Goal: Transaction & Acquisition: Book appointment/travel/reservation

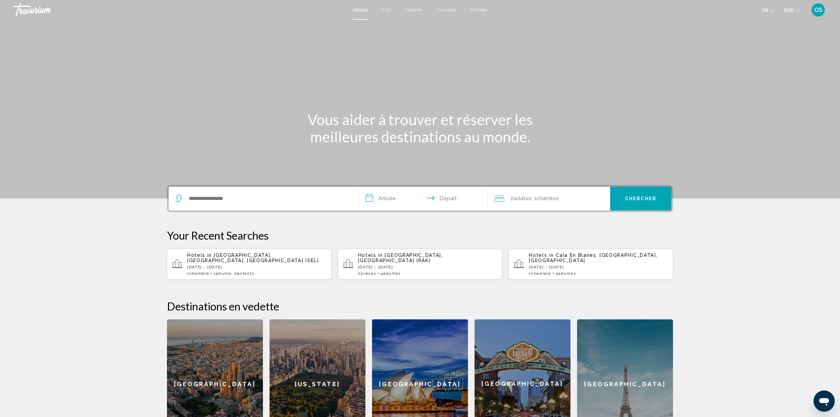
click at [237, 206] on div "Search widget" at bounding box center [263, 198] width 177 height 24
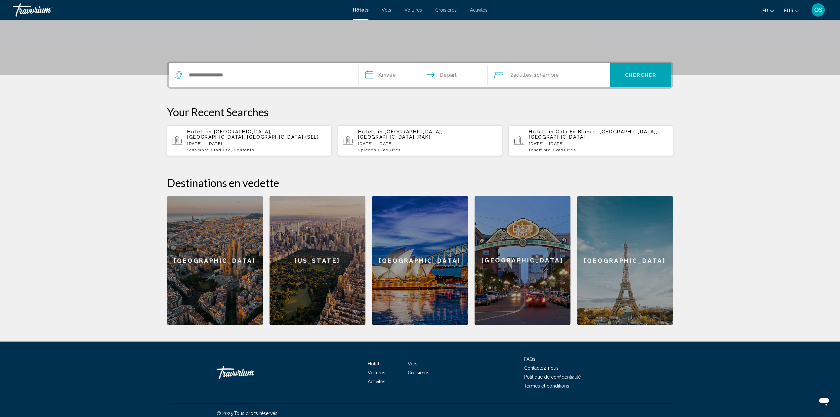
click at [477, 9] on span "Activités" at bounding box center [479, 9] width 18 height 5
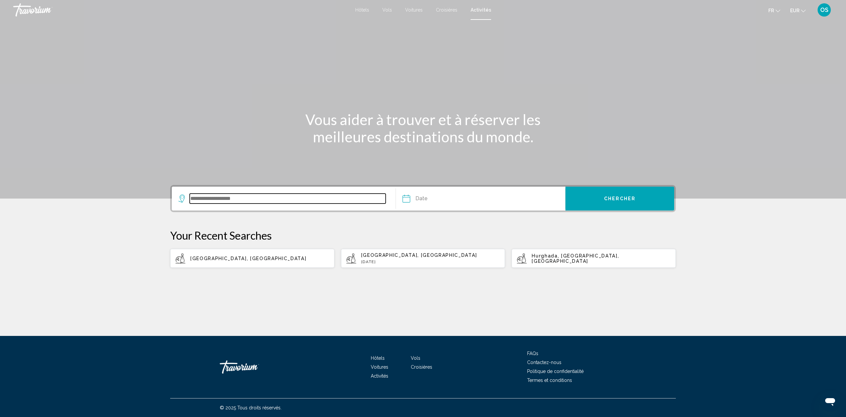
click at [202, 201] on input "Search widget" at bounding box center [288, 198] width 196 height 10
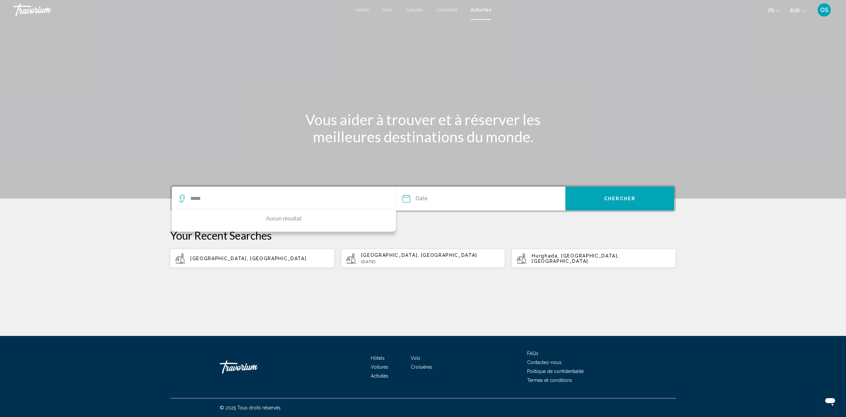
click at [225, 261] on app-activities-recent-search "[GEOGRAPHIC_DATA], [GEOGRAPHIC_DATA]" at bounding box center [252, 258] width 164 height 19
type input "**********"
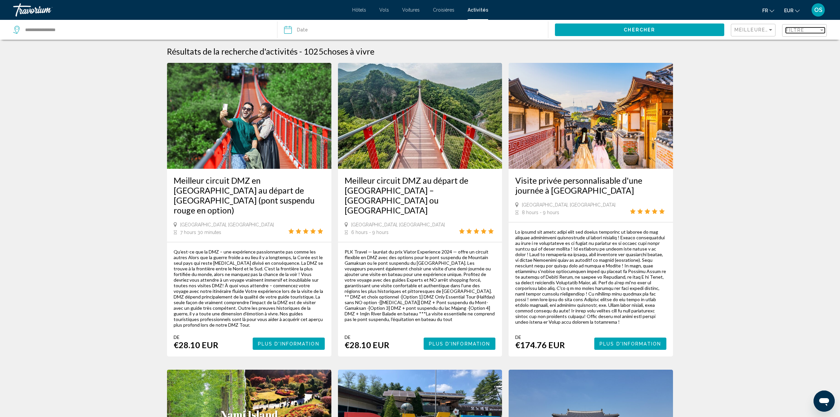
click at [807, 32] on div "Filtre" at bounding box center [802, 29] width 33 height 5
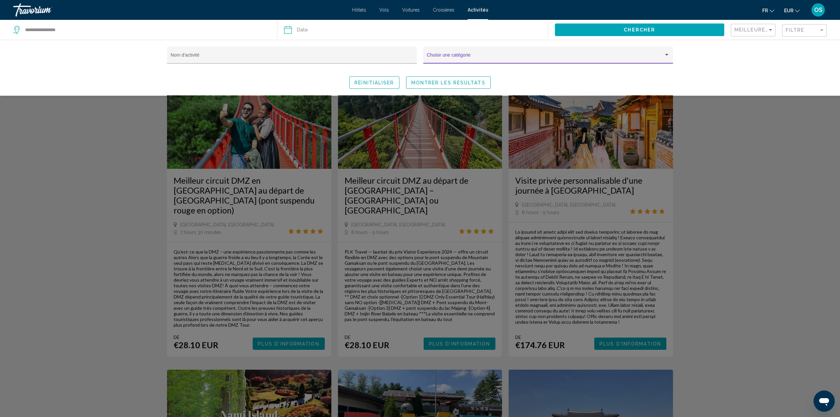
click at [508, 58] on span "Search widget" at bounding box center [545, 57] width 237 height 5
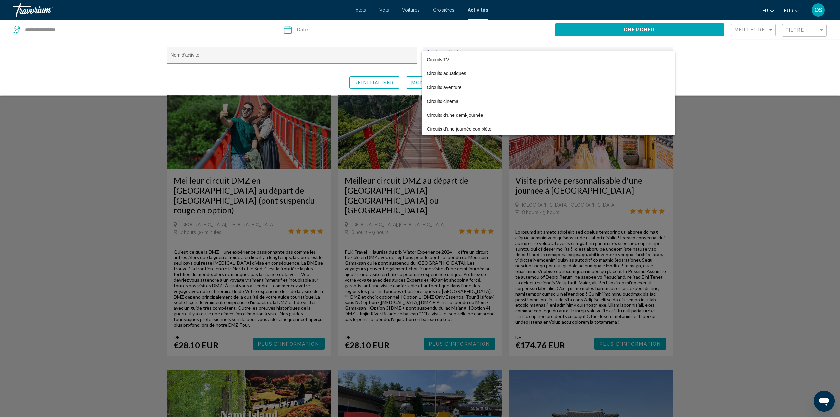
scroll to position [264, 0]
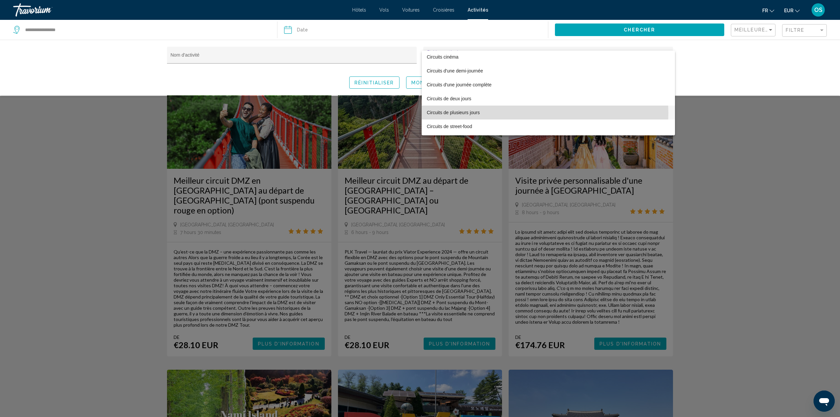
click at [462, 113] on span "Circuits de plusieurs jours" at bounding box center [548, 112] width 243 height 14
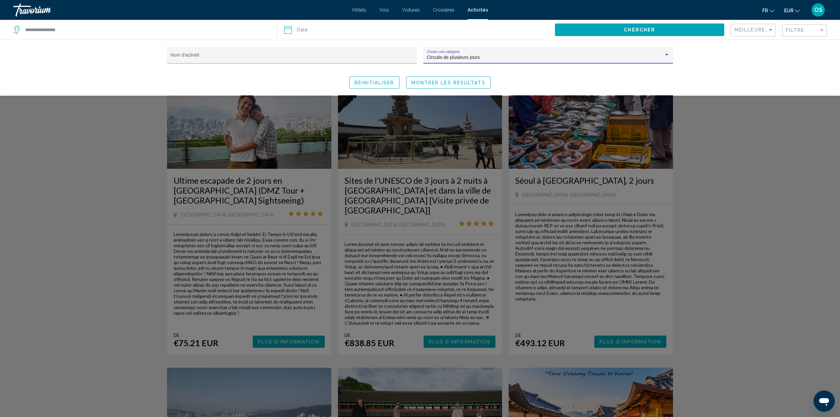
click at [456, 84] on span "Montrer les résultats" at bounding box center [448, 82] width 74 height 5
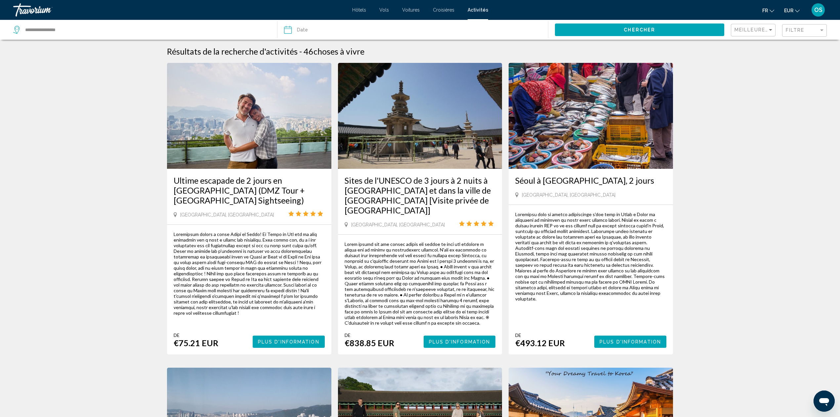
click at [754, 35] on div "Meilleures ventes" at bounding box center [753, 30] width 39 height 12
click at [770, 42] on span "Activités bon marché" at bounding box center [755, 43] width 43 height 5
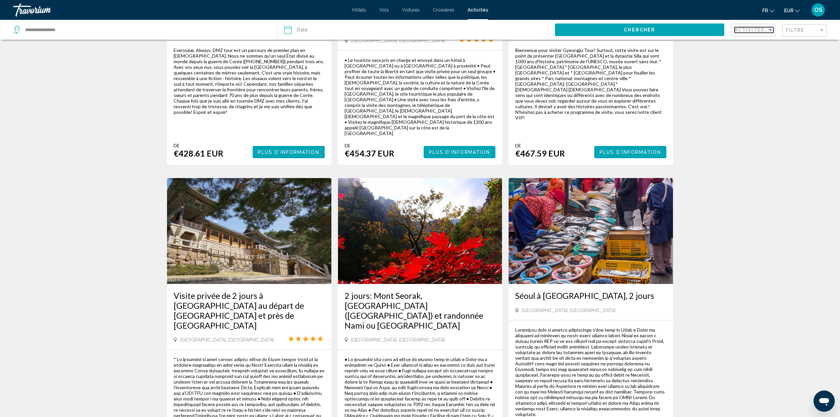
scroll to position [793, 0]
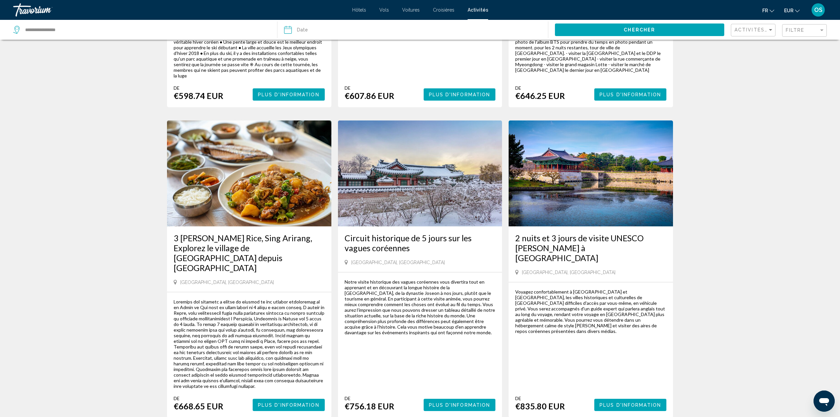
scroll to position [264, 0]
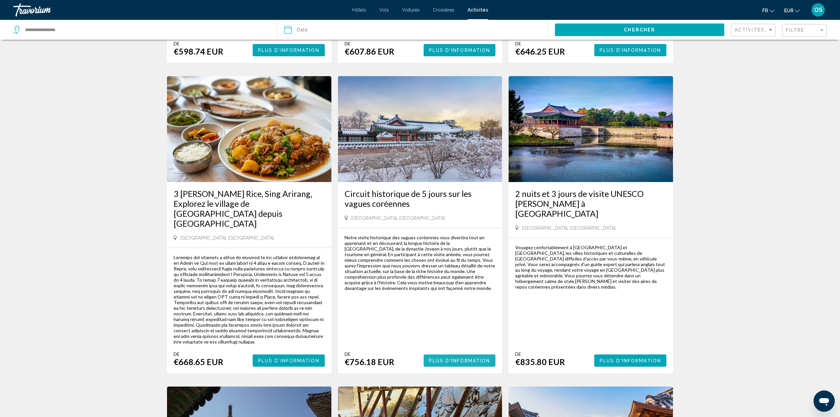
click at [458, 358] on span "Plus d'information" at bounding box center [459, 360] width 61 height 5
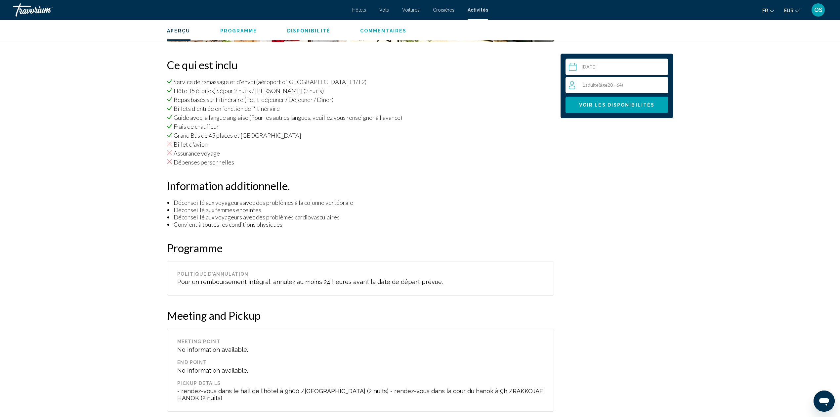
scroll to position [306, 0]
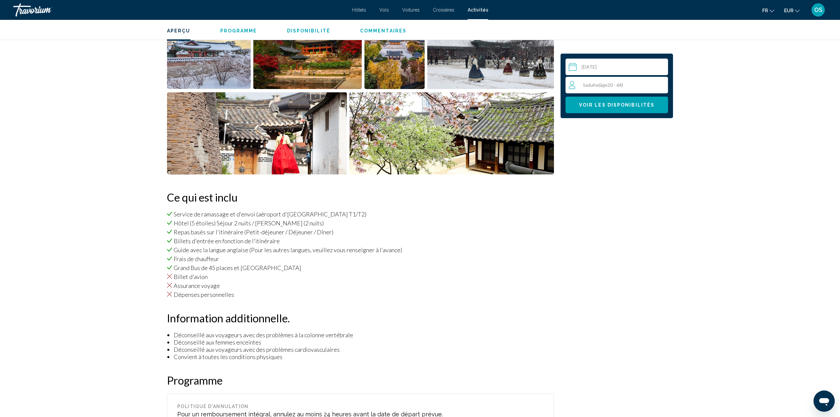
click at [591, 65] on input "Main content" at bounding box center [617, 68] width 105 height 19
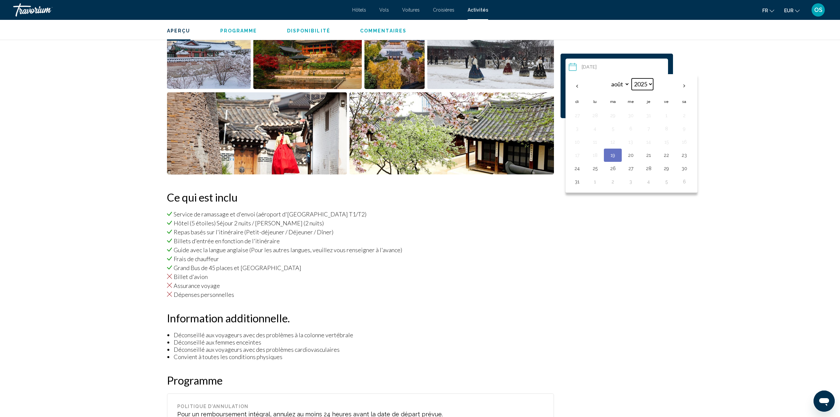
click at [650, 82] on select "**** **** **** **** **** **** **** **** **** **** **** **** **** **** **** ****…" at bounding box center [641, 84] width 21 height 12
select select "****"
click at [632, 78] on select "**** **** **** **** **** **** **** **** **** **** **** **** **** **** **** ****…" at bounding box center [641, 84] width 21 height 12
click at [686, 132] on button "8" at bounding box center [684, 128] width 11 height 9
type input "**********"
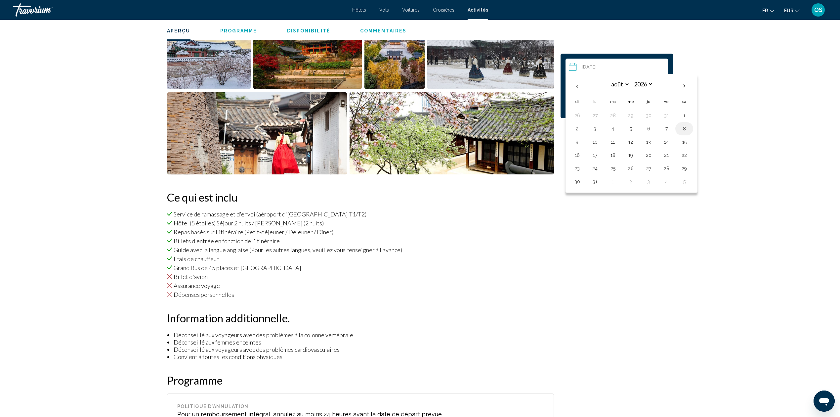
scroll to position [615, 0]
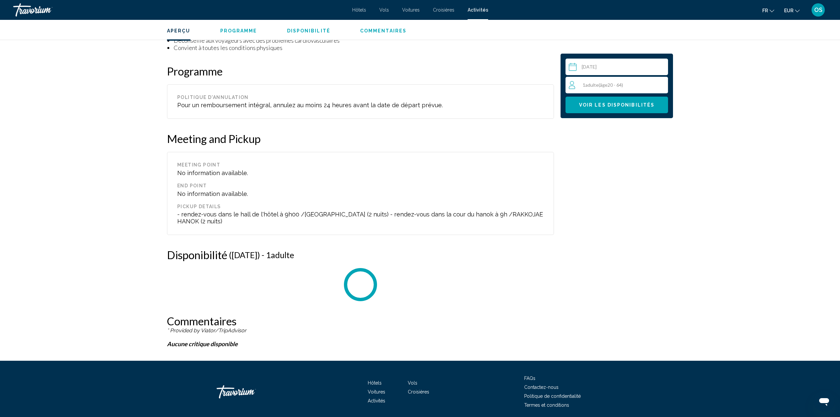
click at [609, 85] on span "( âge 20 - 64)" at bounding box center [610, 85] width 24 height 6
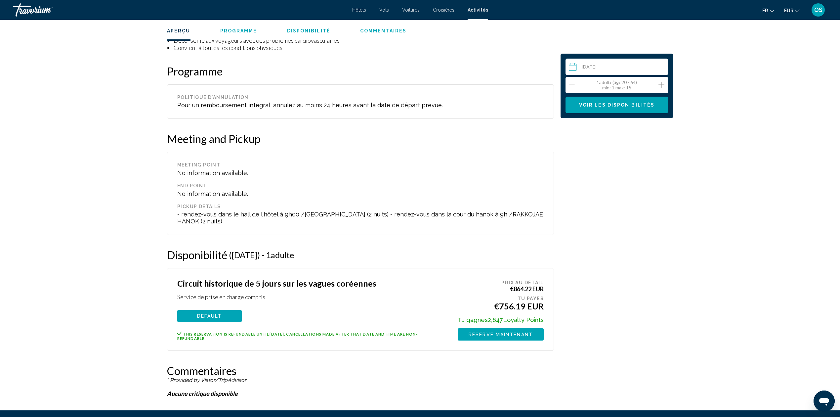
click at [661, 83] on icon "Increment adults" at bounding box center [661, 85] width 6 height 8
click at [572, 83] on icon "Decrement adults" at bounding box center [572, 85] width 6 height 8
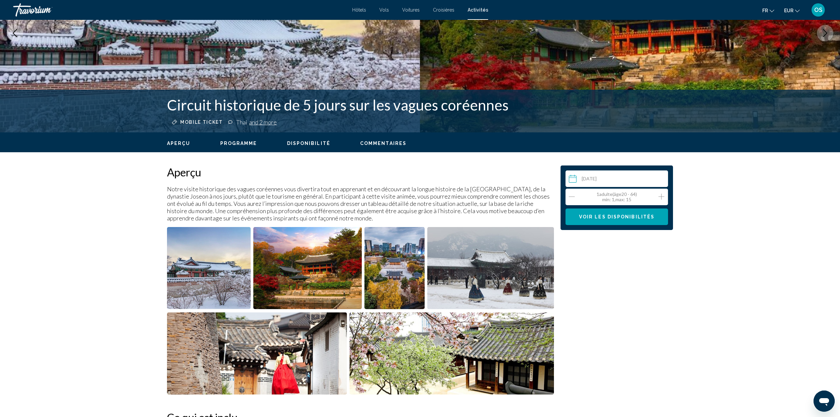
scroll to position [0, 0]
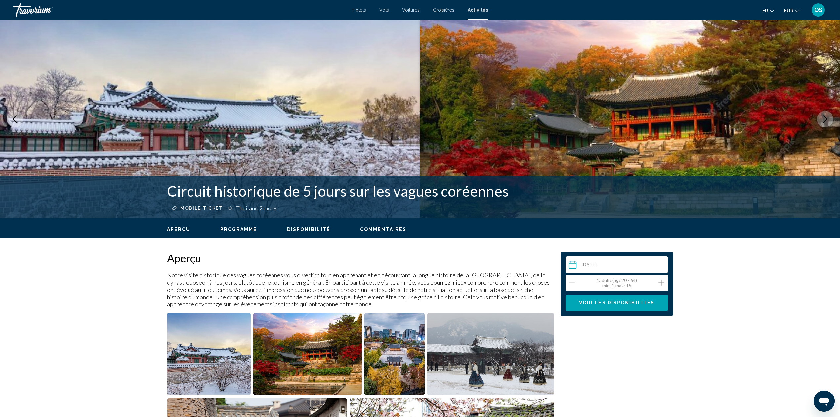
click at [238, 230] on span "Programme" at bounding box center [238, 228] width 37 height 5
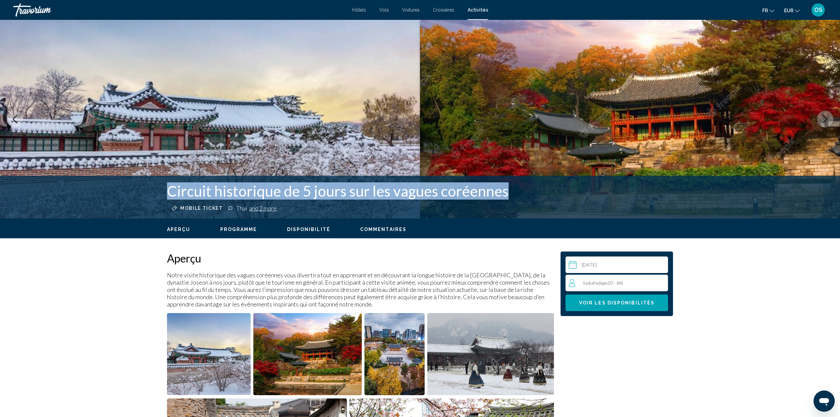
drag, startPoint x: 167, startPoint y: 194, endPoint x: 504, endPoint y: 197, distance: 337.6
click at [504, 197] on h1 "Circuit historique de 5 jours sur les vagues coréennes" at bounding box center [367, 190] width 400 height 17
copy h1 "Circuit historique de 5 jours sur les vagues coréennes"
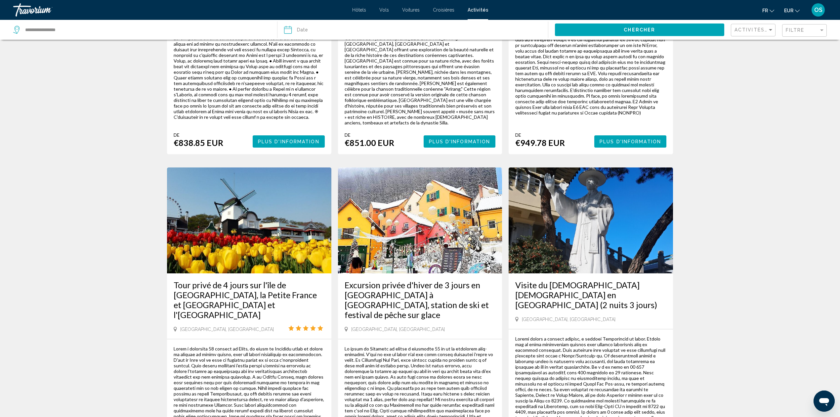
scroll to position [837, 0]
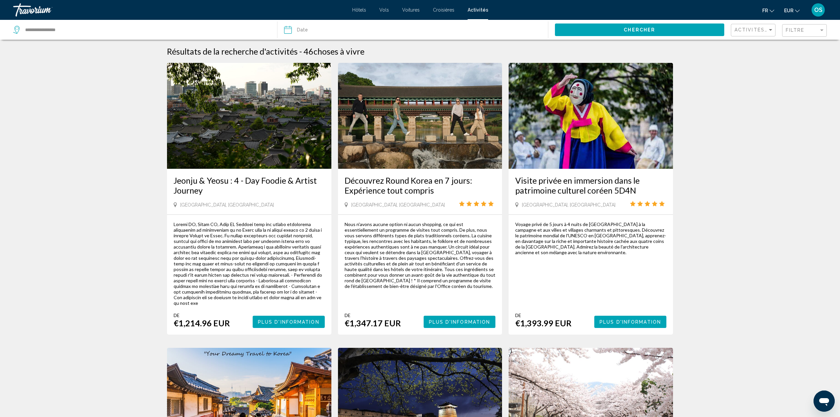
click at [441, 319] on span "Plus d'information" at bounding box center [459, 321] width 61 height 5
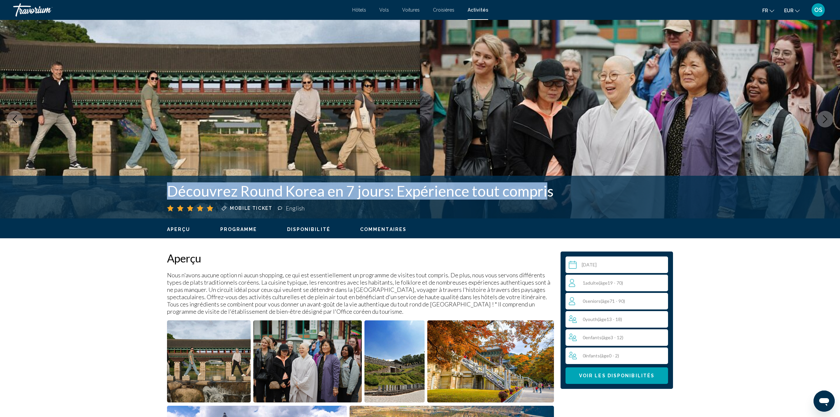
drag, startPoint x: 163, startPoint y: 189, endPoint x: 543, endPoint y: 198, distance: 379.3
click at [543, 198] on div "Découvrez Round Korea en 7 jours: Expérience tout compris Mobile ticket English" at bounding box center [420, 196] width 532 height 29
copy h1 "Découvrez Round Korea en 7 jours: Expérience tout compri"
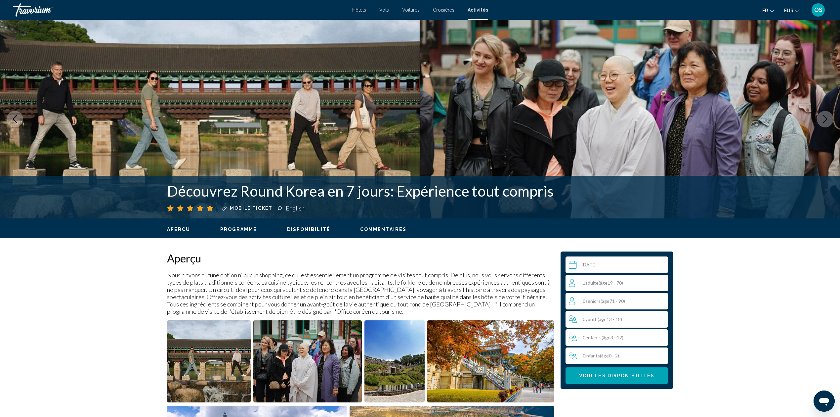
click at [591, 260] on input "Main content" at bounding box center [617, 265] width 105 height 19
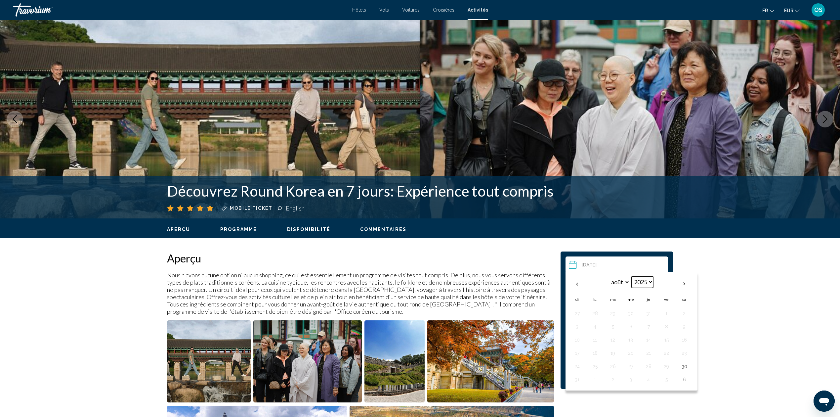
click at [649, 280] on select "**** **** **** **** **** **** **** **** **** **** **** **** **** **** **** ****…" at bounding box center [641, 282] width 21 height 12
select select "****"
click at [632, 276] on select "**** **** **** **** **** **** **** **** **** **** **** **** **** **** **** ****…" at bounding box center [641, 282] width 21 height 12
click at [573, 284] on th "Previous month" at bounding box center [577, 283] width 18 height 15
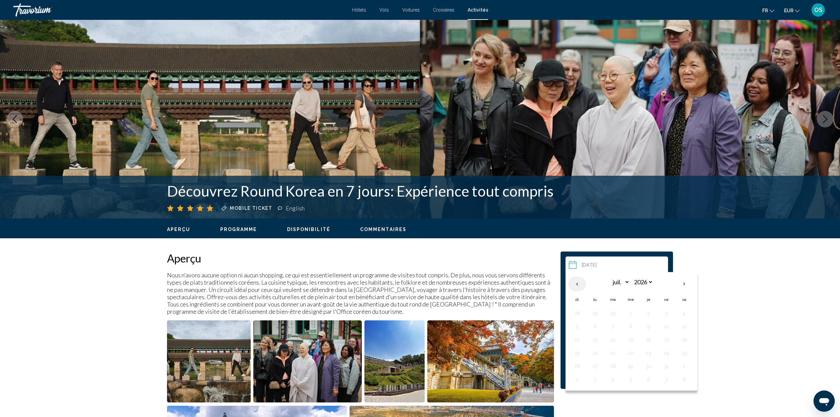
select select "*"
click at [685, 355] on button "27" at bounding box center [684, 352] width 11 height 9
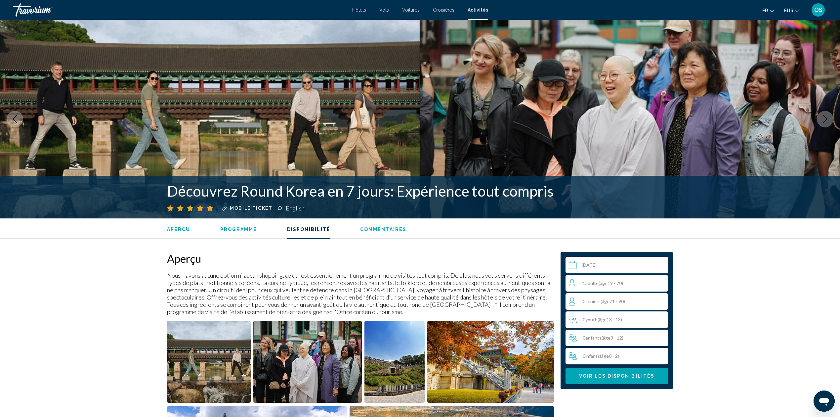
scroll to position [813, 0]
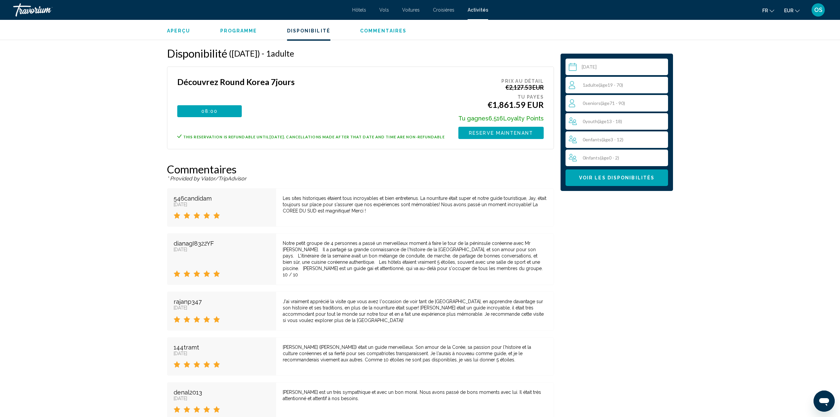
click at [628, 123] on div "0 Youth ( âge 13 - 18)" at bounding box center [618, 121] width 99 height 8
click at [661, 119] on icon "Increment youth" at bounding box center [662, 121] width 6 height 8
click at [614, 176] on span "Voir les disponibilités" at bounding box center [616, 177] width 75 height 5
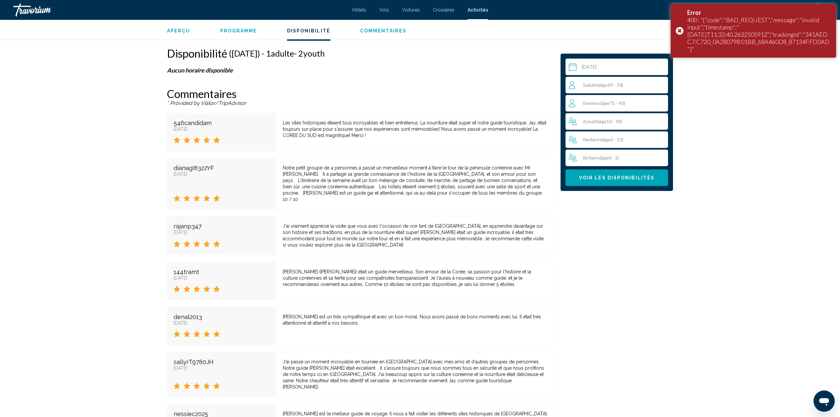
click at [606, 68] on input "**********" at bounding box center [617, 68] width 105 height 19
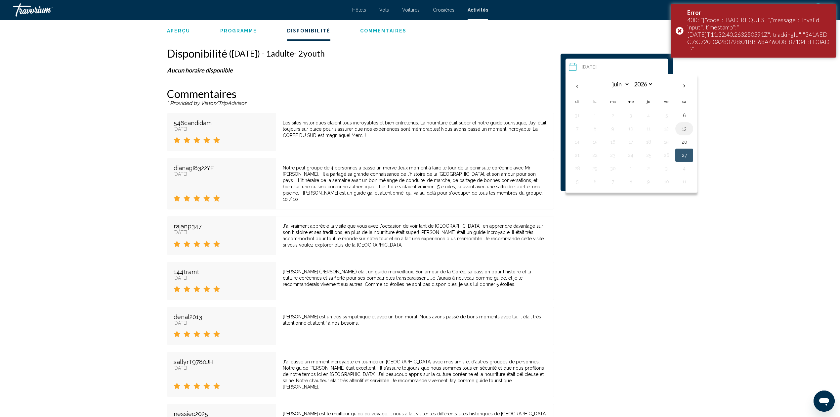
click at [689, 131] on button "13" at bounding box center [684, 128] width 11 height 9
type input "**********"
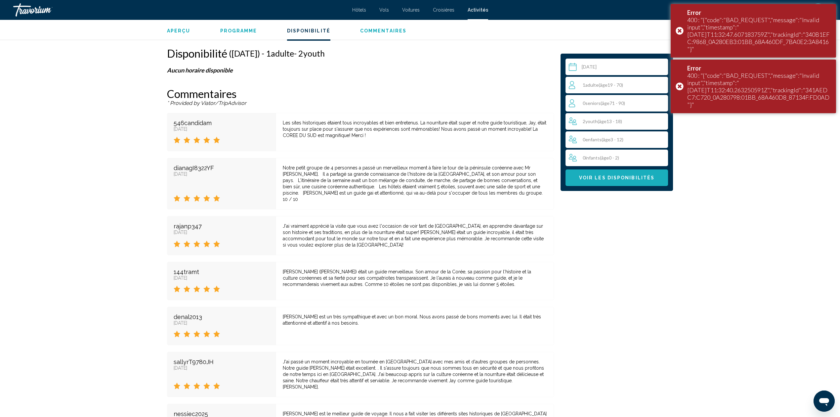
click at [603, 184] on button "Voir les disponibilités" at bounding box center [616, 177] width 102 height 17
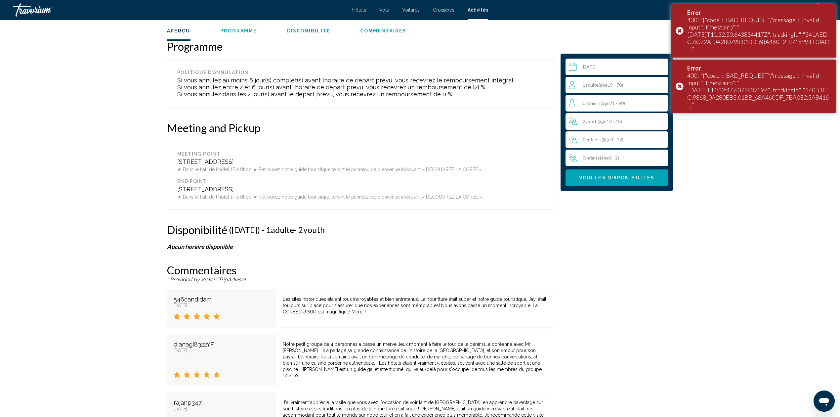
scroll to position [548, 0]
